Goal: Find contact information: Find contact information

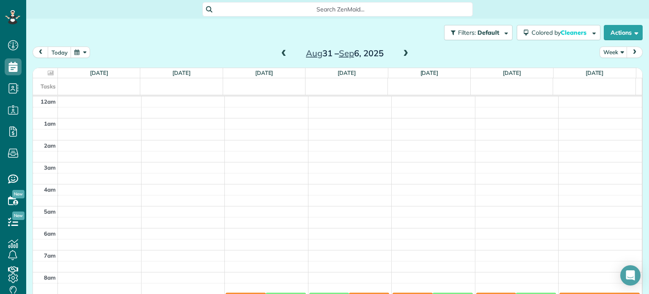
scroll to position [4, 4]
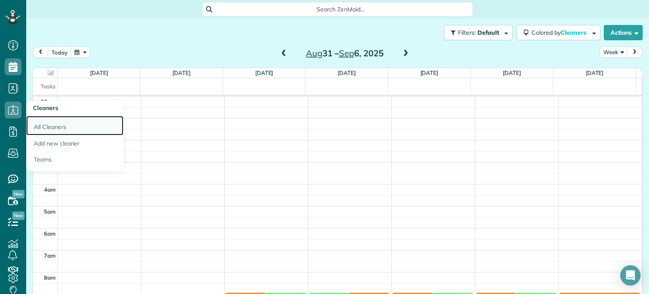
click at [42, 126] on link "All Cleaners" at bounding box center [74, 125] width 97 height 19
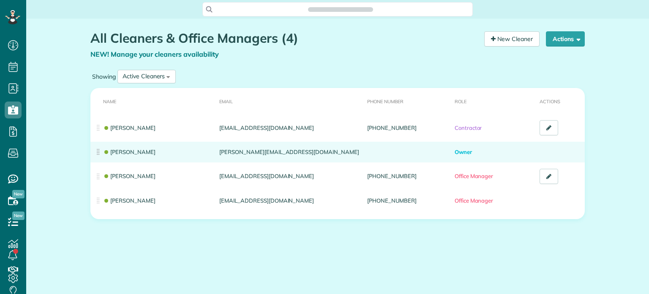
scroll to position [294, 26]
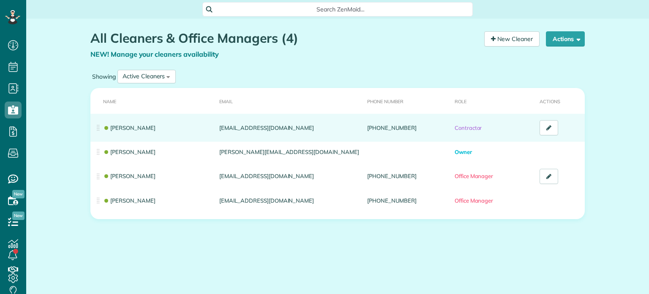
click at [249, 128] on td "[EMAIL_ADDRESS][DOMAIN_NAME]" at bounding box center [290, 128] width 148 height 28
click at [121, 126] on link "[PERSON_NAME]" at bounding box center [129, 127] width 52 height 7
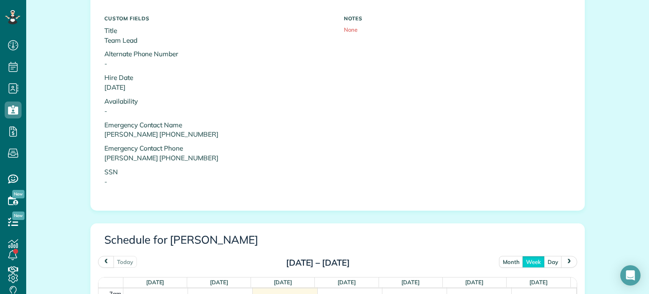
scroll to position [380, 0]
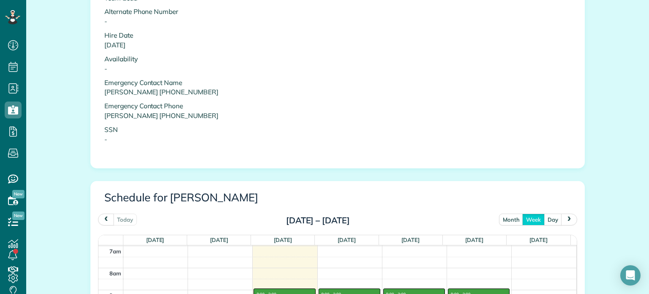
drag, startPoint x: 102, startPoint y: 90, endPoint x: 209, endPoint y: 99, distance: 106.9
click at [209, 99] on div "CUSTOM FIELDS Title Team Lead Alternate Phone Number - Hire Date 8/30/2023 Avai…" at bounding box center [218, 58] width 240 height 179
copy div "Bryson Helderman 812-891-3132 Emergency Contact Phone"
click at [203, 101] on p "Emergency Contact Phone Laura Clark 740-727-8165" at bounding box center [217, 110] width 227 height 19
drag, startPoint x: 101, startPoint y: 90, endPoint x: 203, endPoint y: 88, distance: 102.3
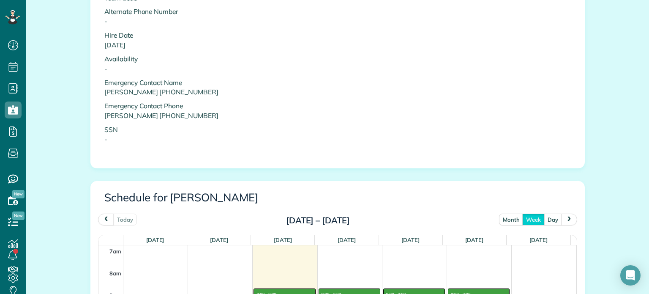
click at [203, 88] on div "CUSTOM FIELDS Title Team Lead Alternate Phone Number - Hire Date 8/30/2023 Avai…" at bounding box center [218, 58] width 240 height 179
copy p "Bryson Helderman 812-891-3132"
click at [158, 138] on p "SSN -" at bounding box center [217, 134] width 227 height 19
click at [11, 23] on icon at bounding box center [12, 17] width 14 height 14
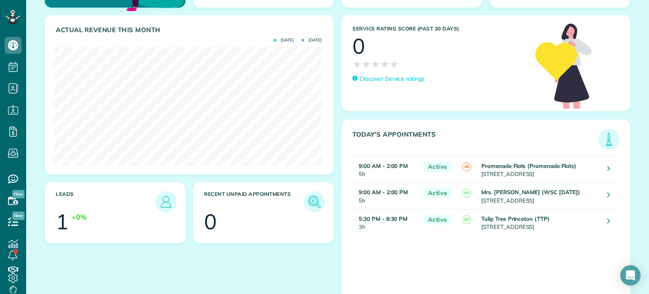
scroll to position [100, 0]
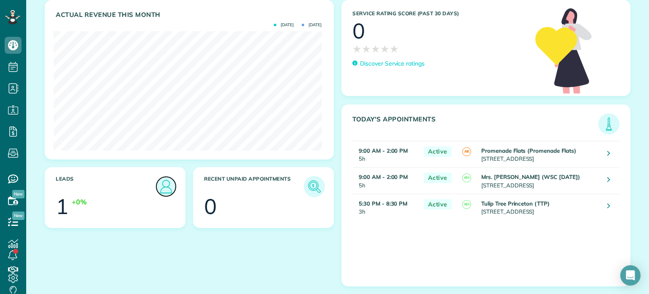
click at [163, 186] on img at bounding box center [165, 186] width 19 height 19
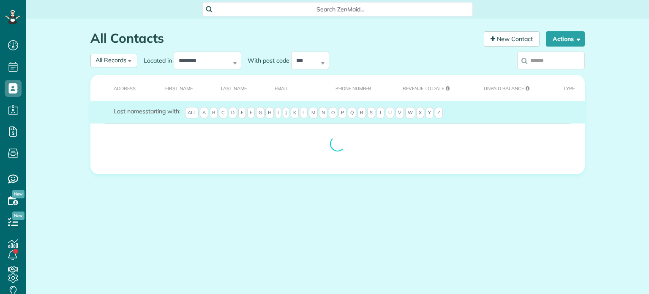
scroll to position [4, 4]
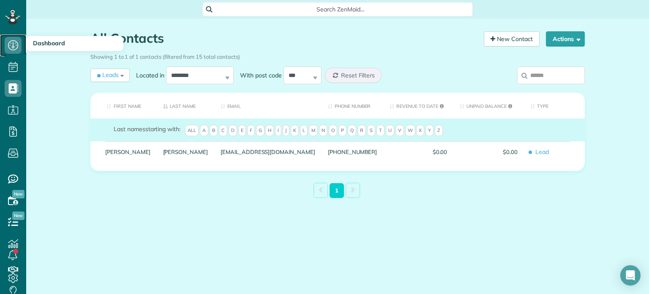
click at [15, 46] on icon at bounding box center [13, 45] width 17 height 17
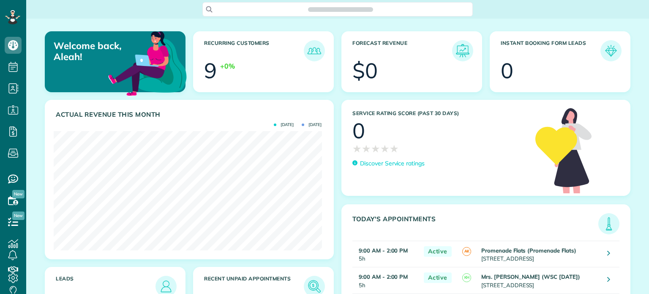
scroll to position [119, 268]
